Goal: Complete application form

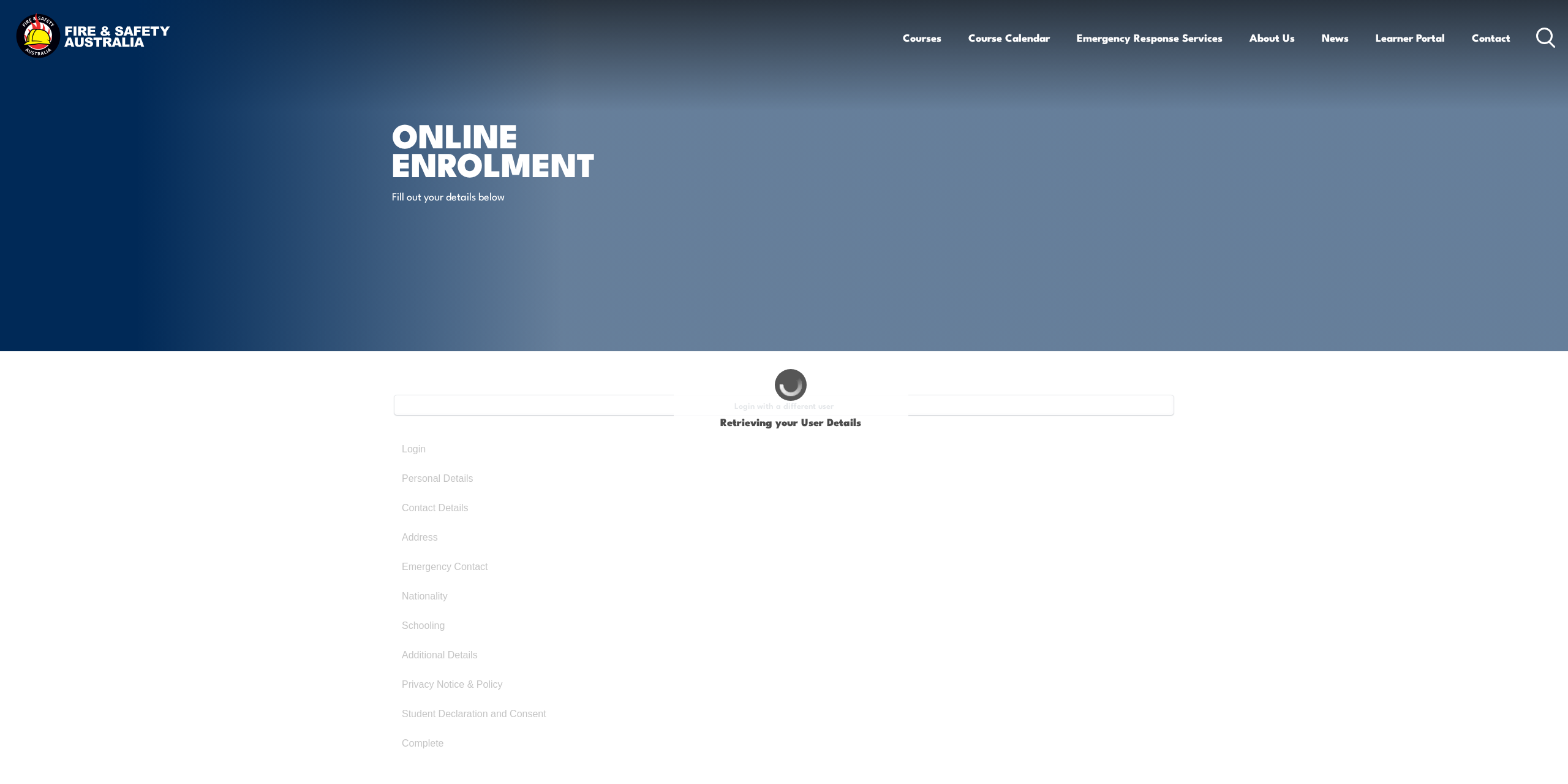
select select "Mr"
type input "Lachlan"
type input "Locky"
type input "Procek"
type input "[DATE]"
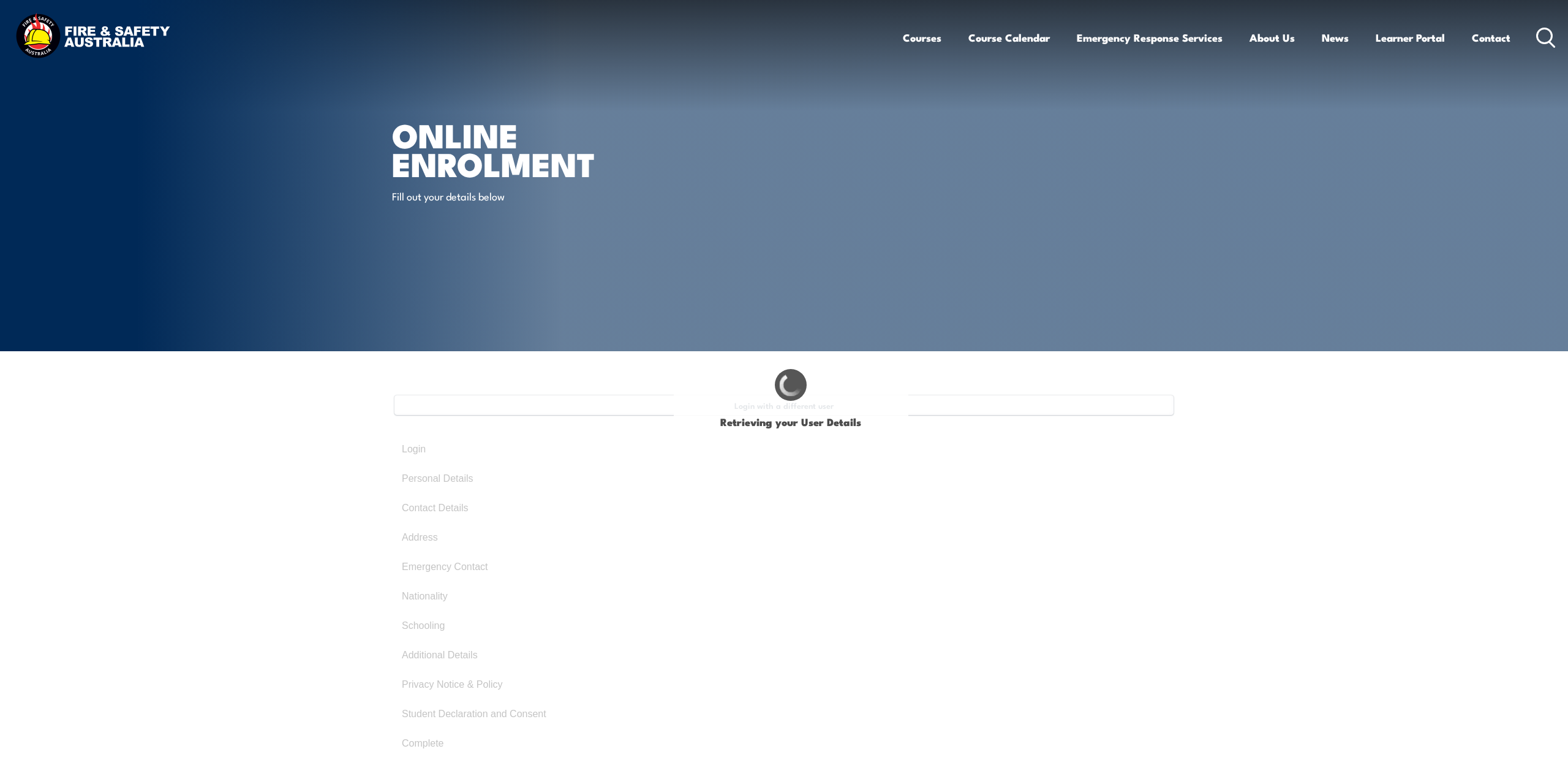
type input "FYMAHCCBMF"
select select "M"
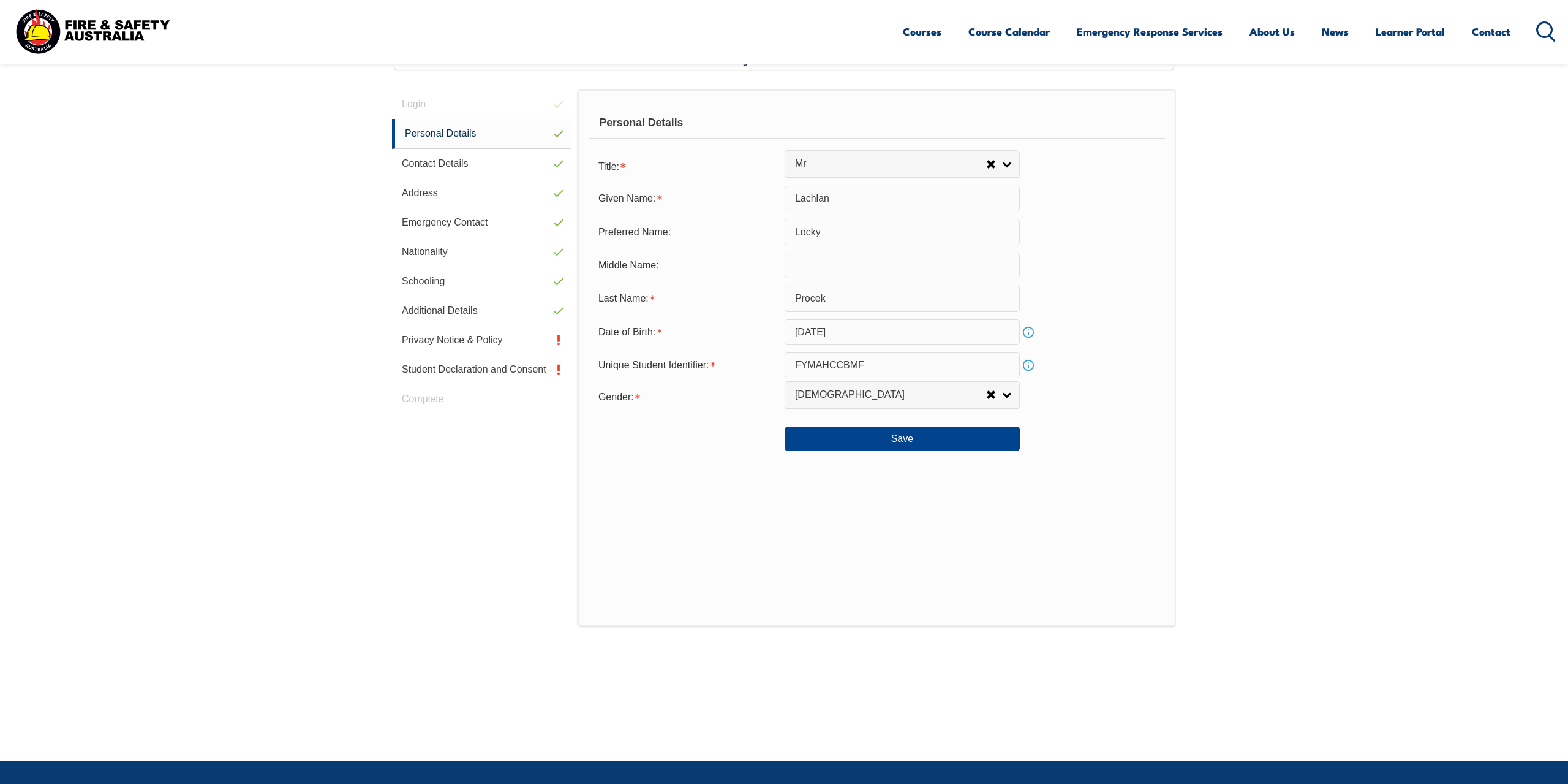
scroll to position [334, 0]
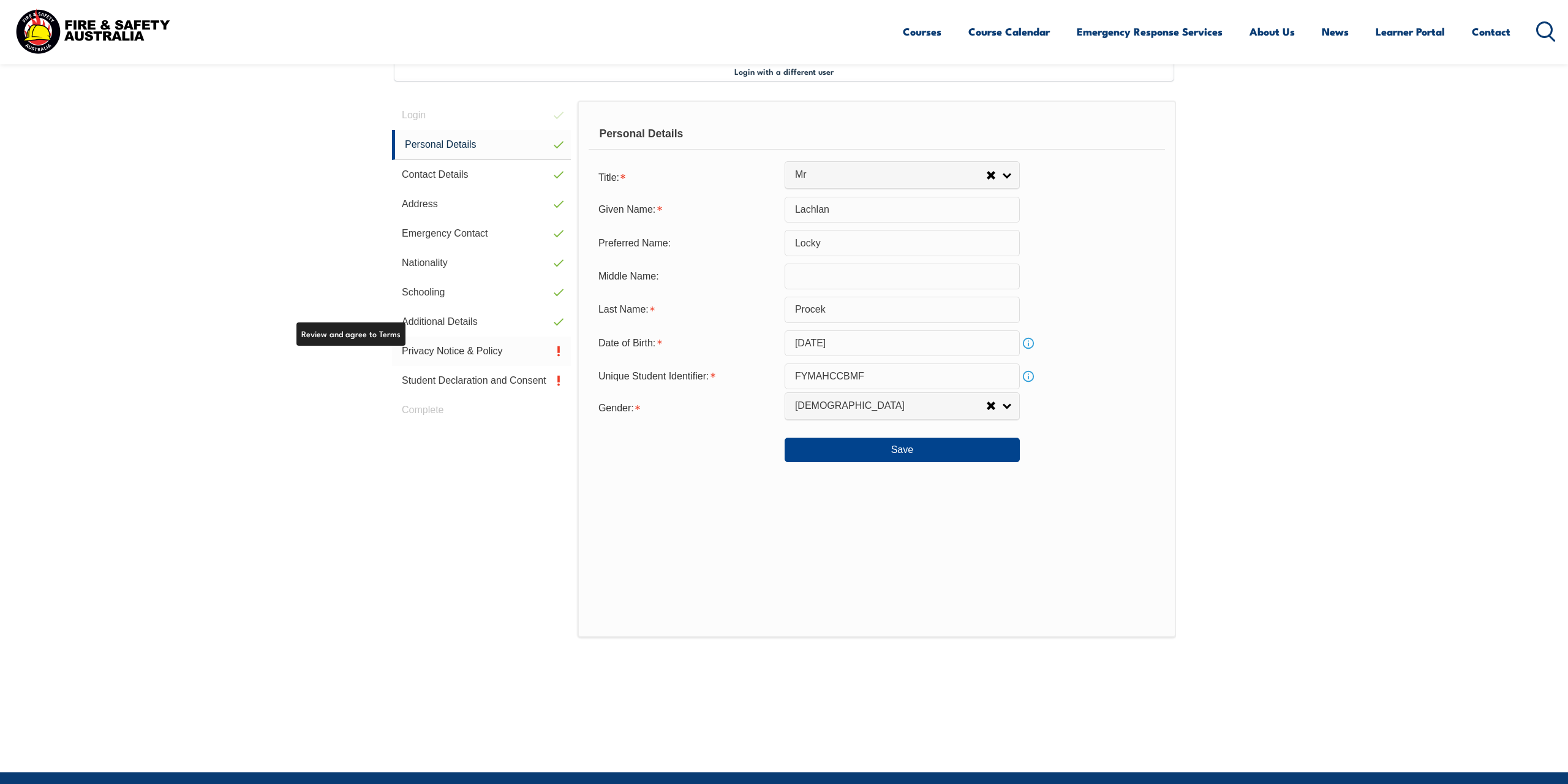
click at [486, 356] on link "Privacy Notice & Policy" at bounding box center [481, 351] width 179 height 30
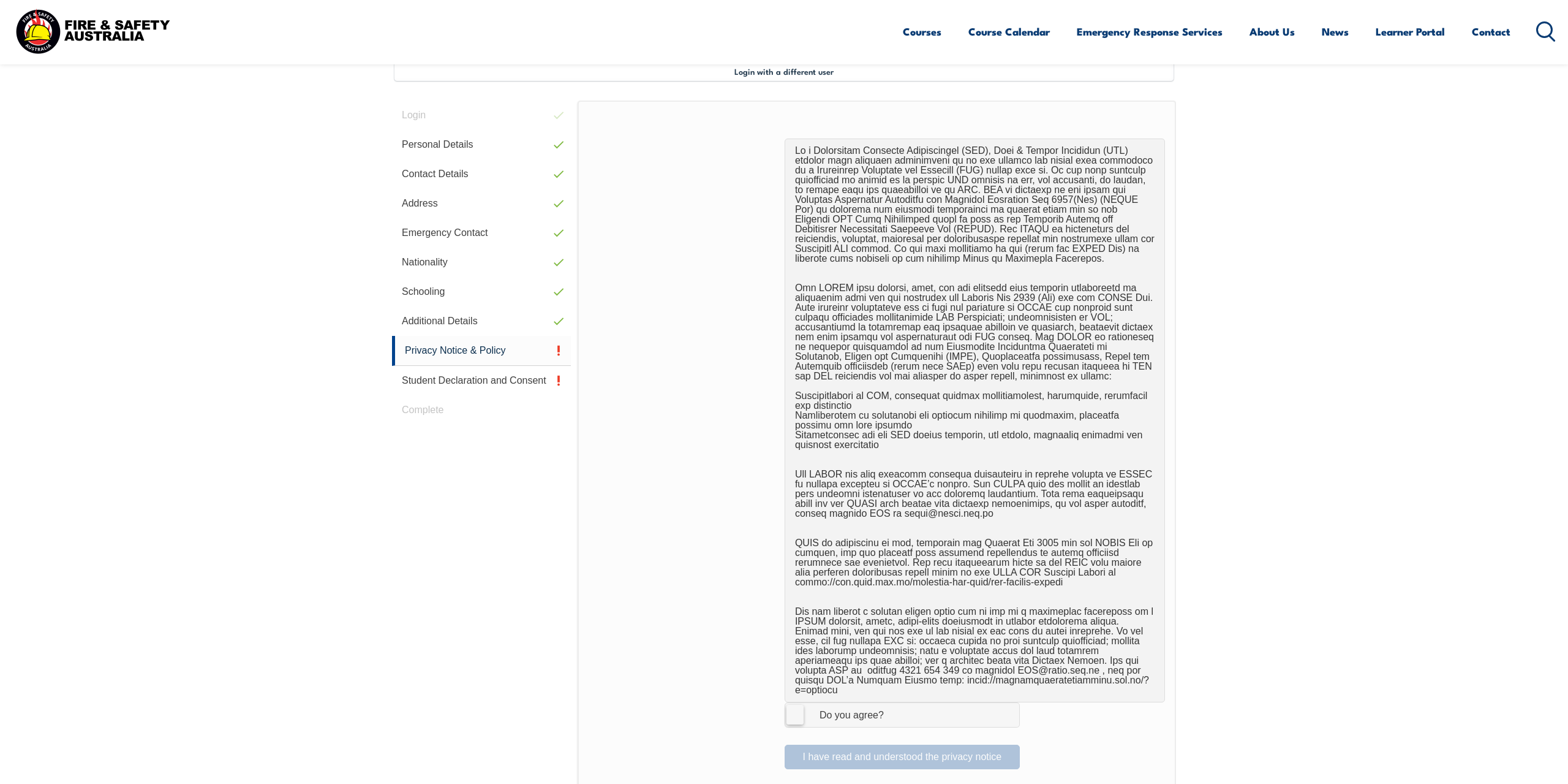
click at [800, 709] on label "I Agree Do you agree?" at bounding box center [902, 715] width 235 height 25
click at [893, 709] on input "I Agree Do you agree?" at bounding box center [903, 715] width 21 height 23
checkbox input "true"
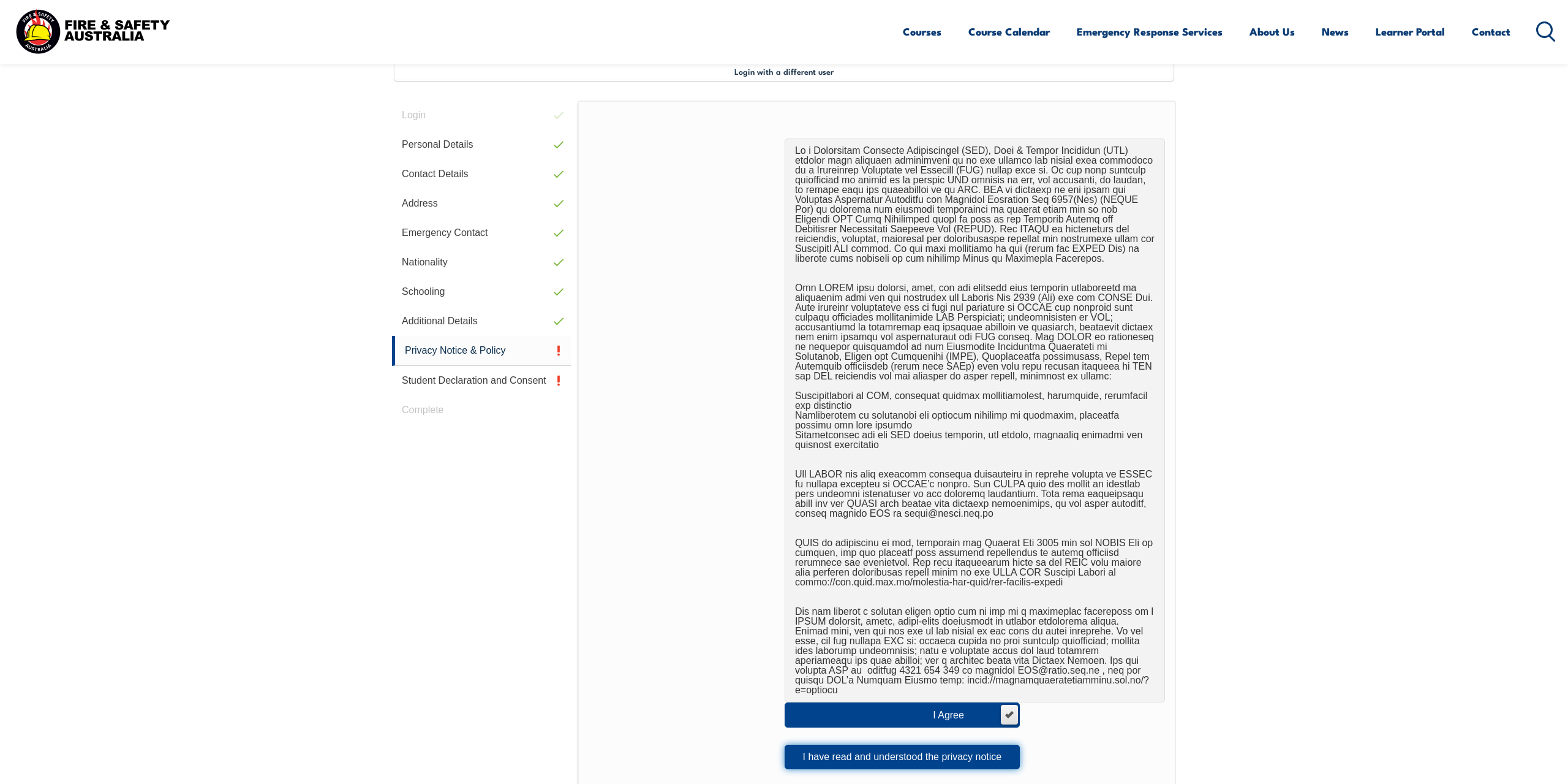
click at [816, 752] on button "I have read and understood the privacy notice" at bounding box center [902, 757] width 235 height 25
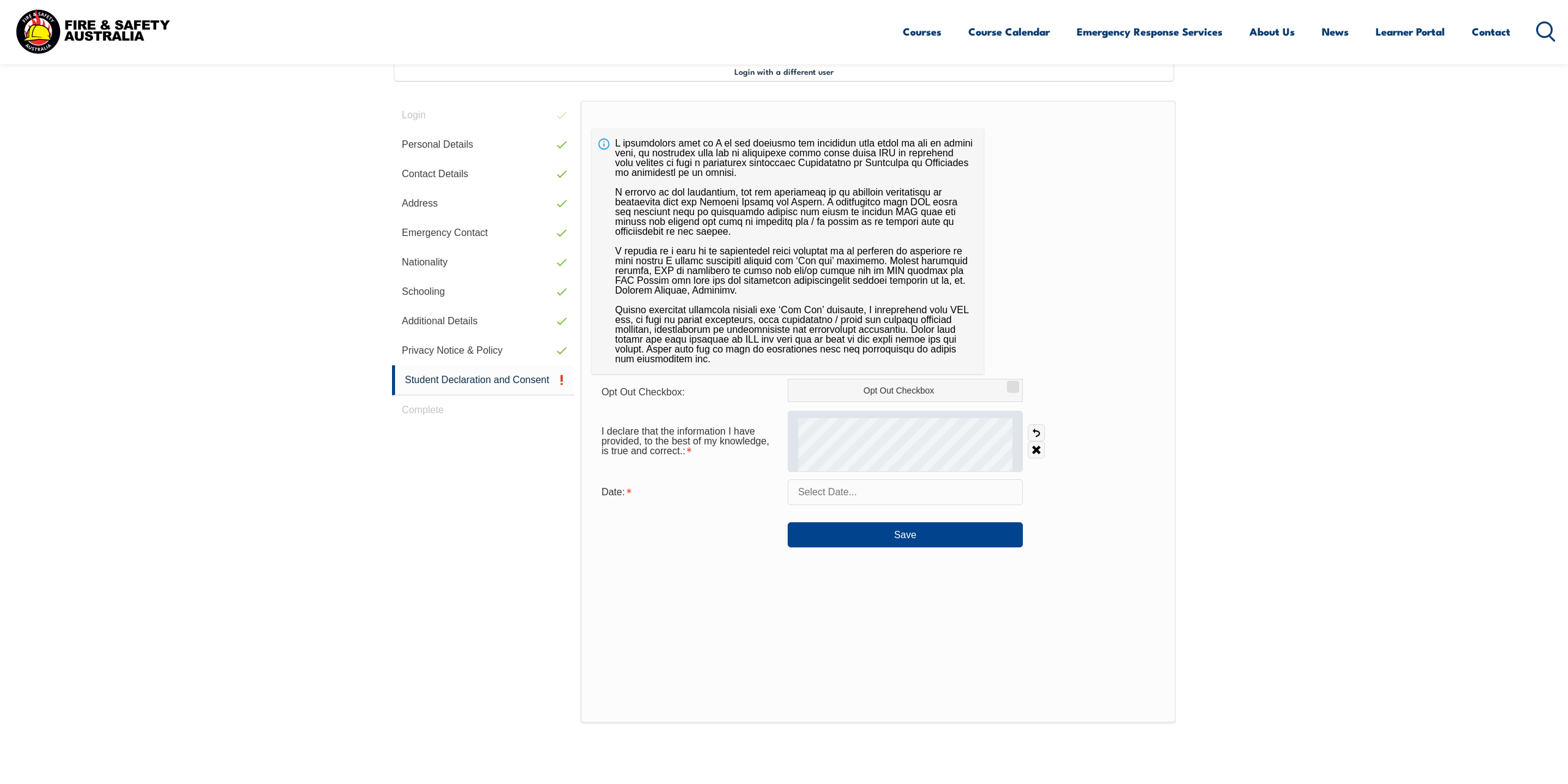
click at [1020, 457] on div at bounding box center [905, 441] width 235 height 61
click at [836, 489] on input "text" at bounding box center [905, 492] width 235 height 26
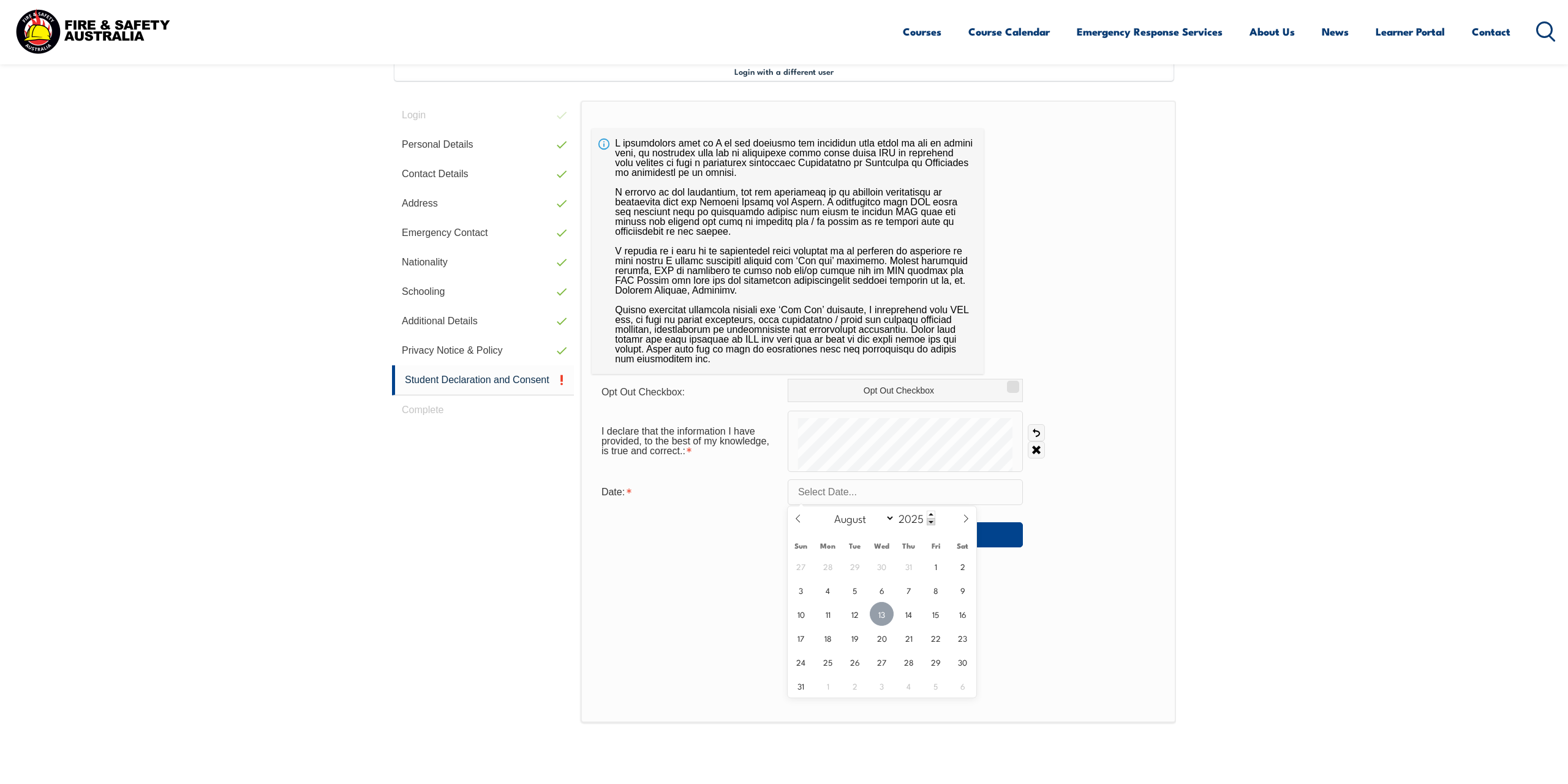
click at [889, 618] on span "13" at bounding box center [882, 614] width 24 height 24
type input "[DATE]"
click at [883, 538] on button "Save" at bounding box center [905, 534] width 235 height 25
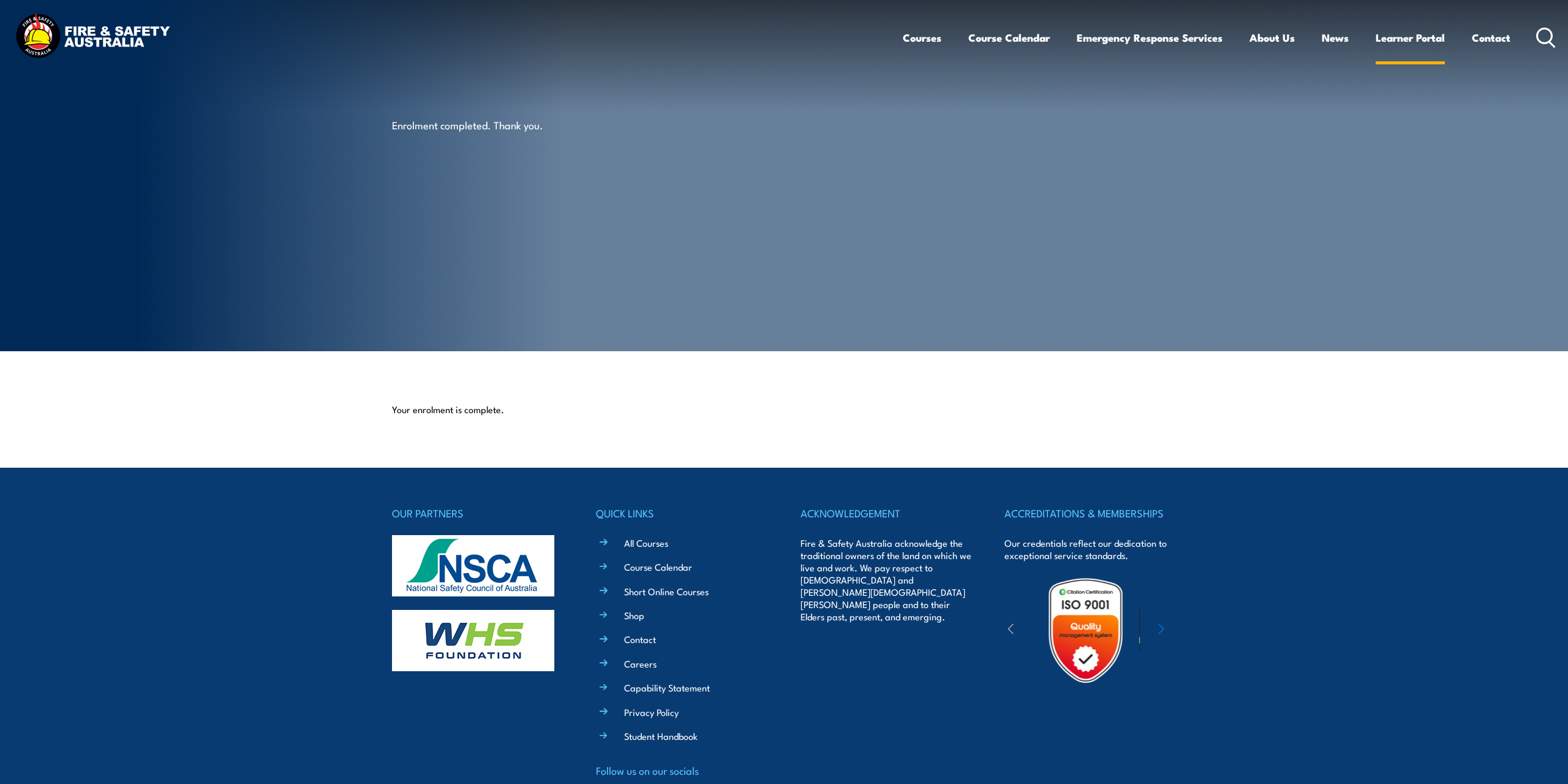
click at [1406, 45] on link "Learner Portal" at bounding box center [1409, 38] width 69 height 33
